Goal: Transaction & Acquisition: Purchase product/service

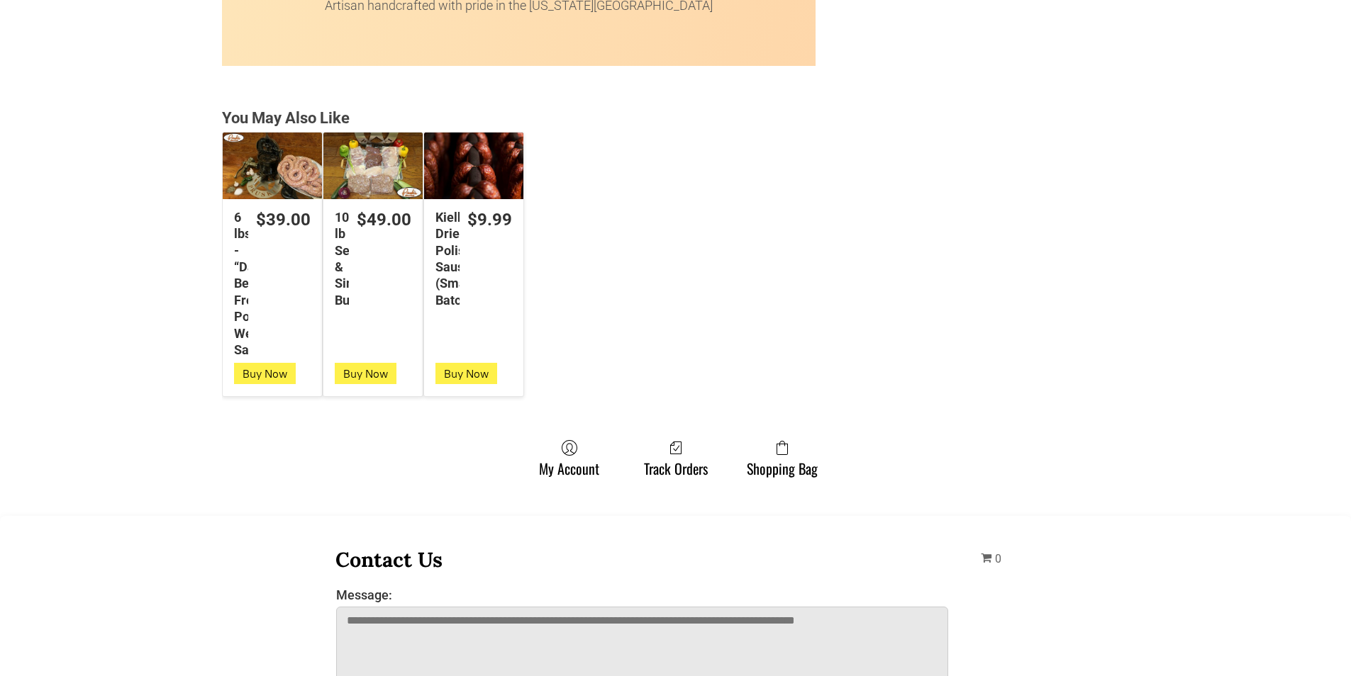
scroll to position [3758, 0]
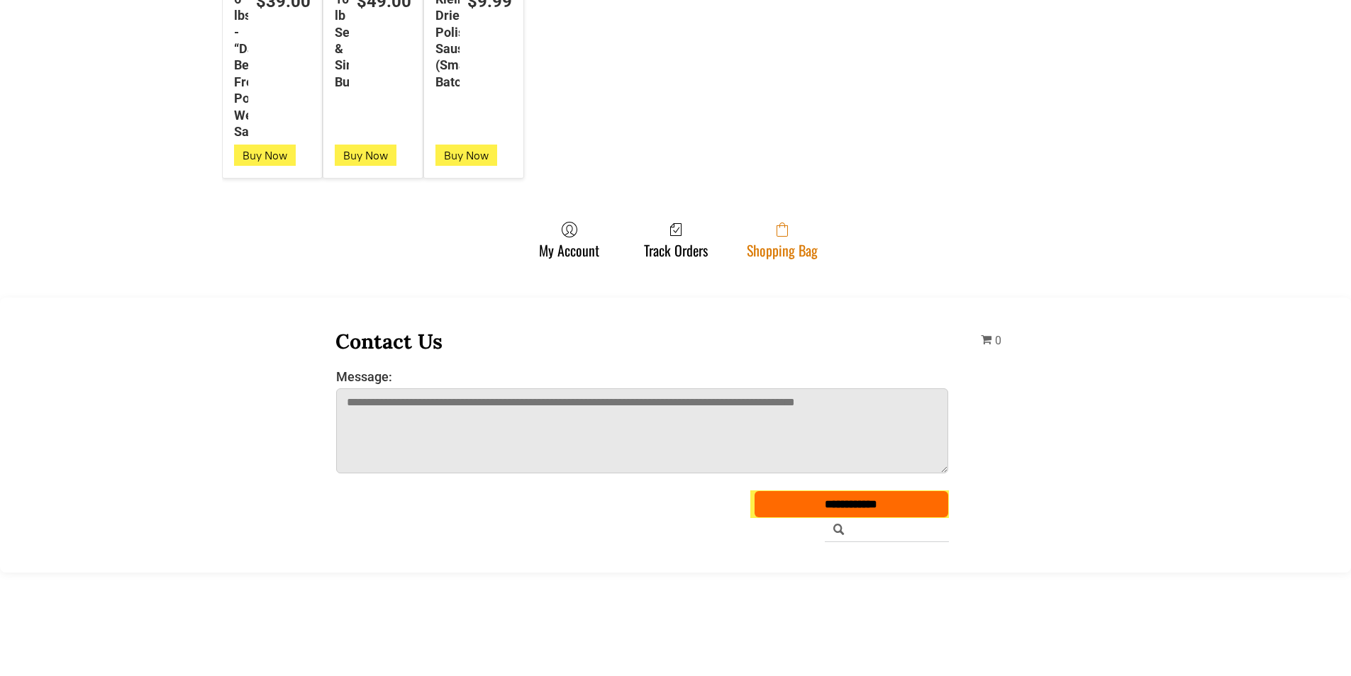
click at [781, 228] on icon at bounding box center [781, 230] width 11 height 14
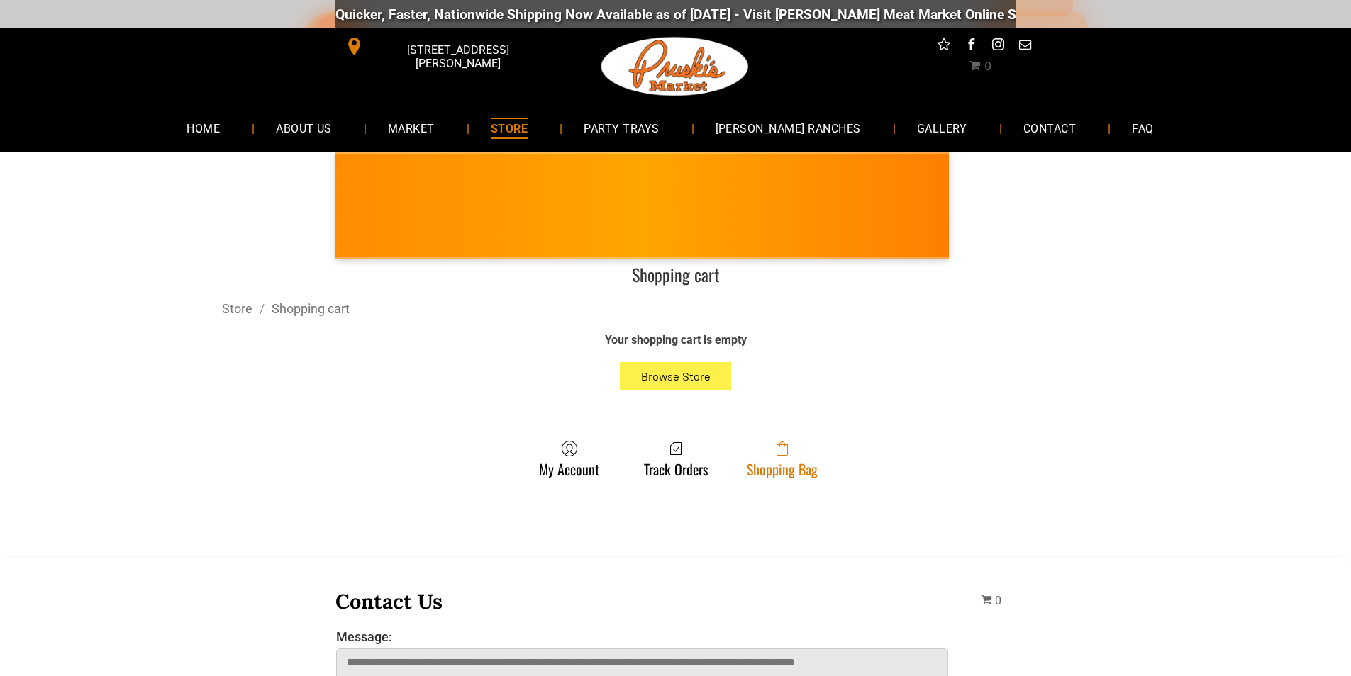
click at [754, 452] on span at bounding box center [782, 448] width 71 height 17
click at [782, 462] on link "Shopping Bag" at bounding box center [782, 459] width 85 height 38
click at [774, 453] on span at bounding box center [782, 448] width 71 height 17
